Goal: Use online tool/utility

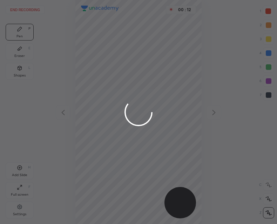
scroll to position [224, 165]
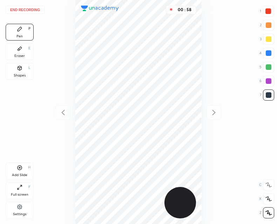
click at [268, 10] on div at bounding box center [268, 11] width 6 height 6
click at [22, 168] on icon at bounding box center [20, 168] width 6 height 6
click at [28, 11] on button "End recording" at bounding box center [25, 10] width 39 height 8
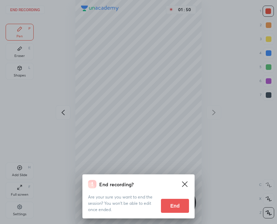
click at [173, 199] on div "Are your sure you want to end the session? You won’t be able to edit once ended…" at bounding box center [138, 201] width 101 height 25
click at [174, 205] on button "End" at bounding box center [175, 206] width 28 height 14
